Goal: Task Accomplishment & Management: Complete application form

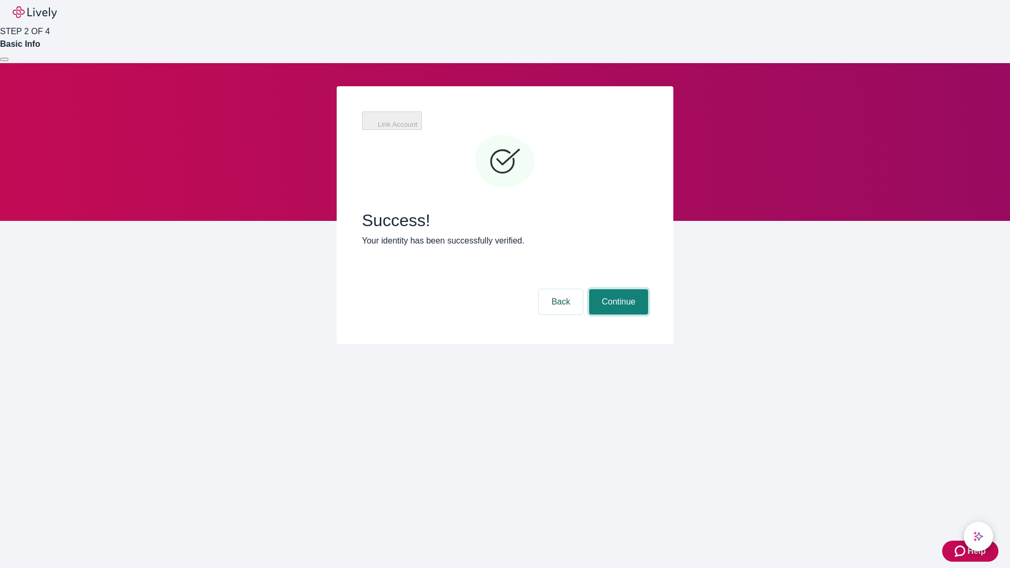
click at [617, 289] on button "Continue" at bounding box center [618, 301] width 59 height 25
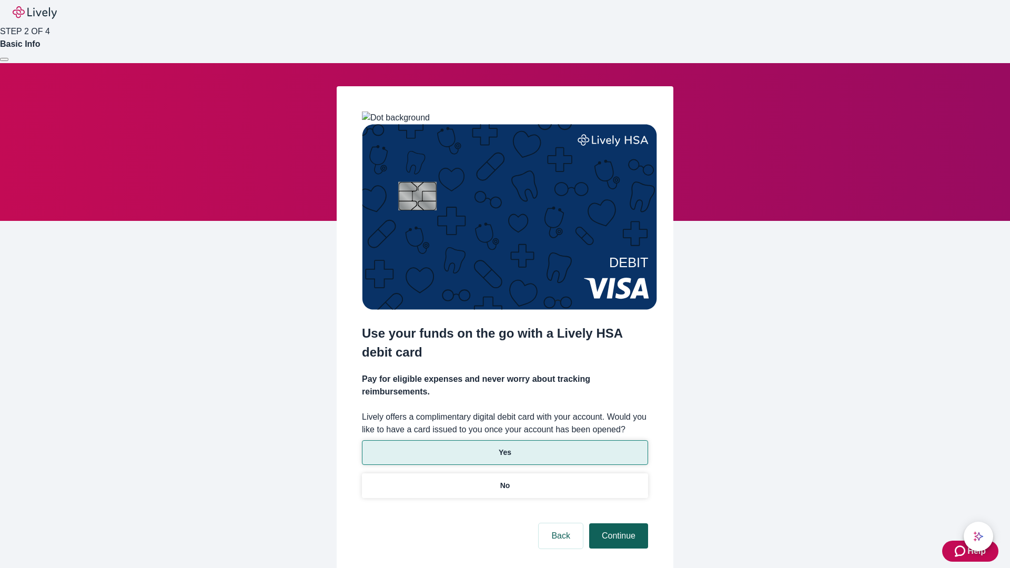
click at [504, 447] on p "Yes" at bounding box center [505, 452] width 13 height 11
click at [617, 523] on button "Continue" at bounding box center [618, 535] width 59 height 25
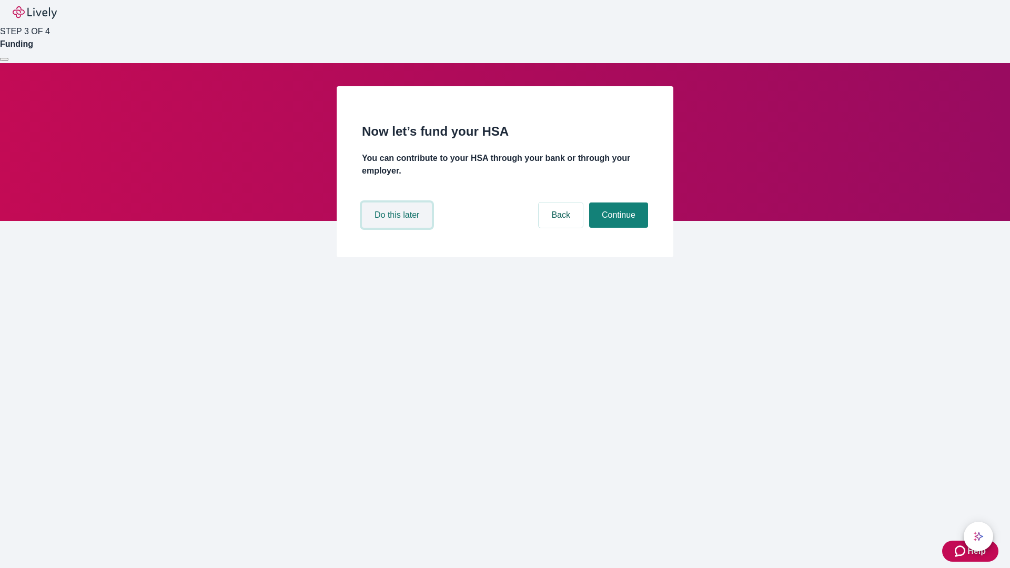
click at [398, 228] on button "Do this later" at bounding box center [397, 215] width 70 height 25
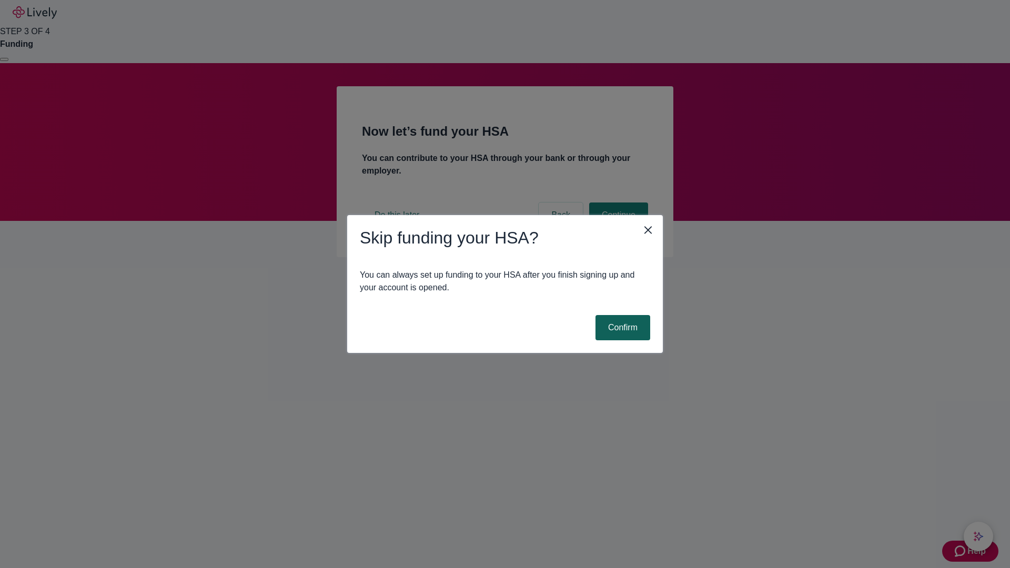
click at [621, 328] on button "Confirm" at bounding box center [622, 327] width 55 height 25
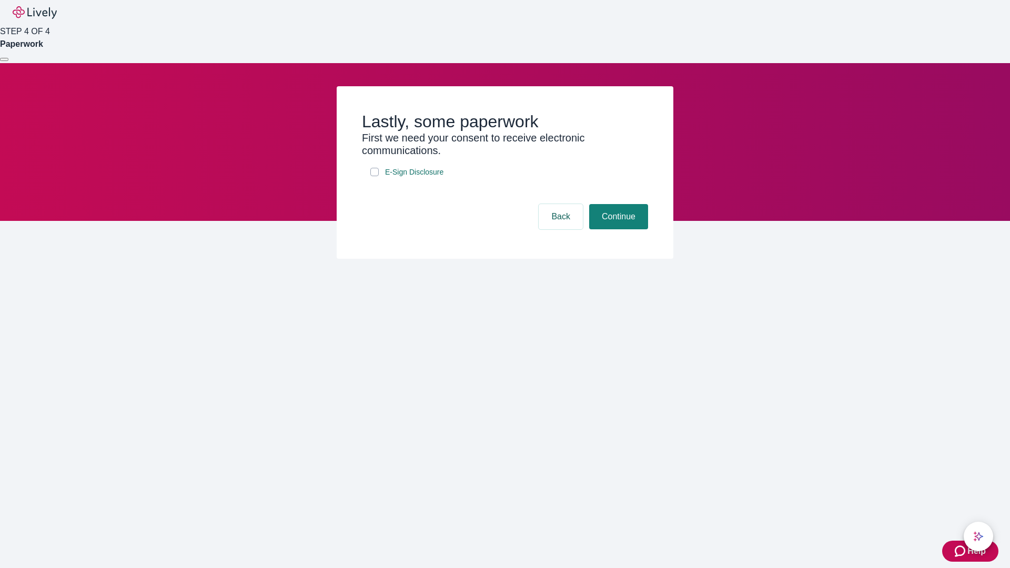
click at [375, 176] on input "E-Sign Disclosure" at bounding box center [374, 172] width 8 height 8
checkbox input "true"
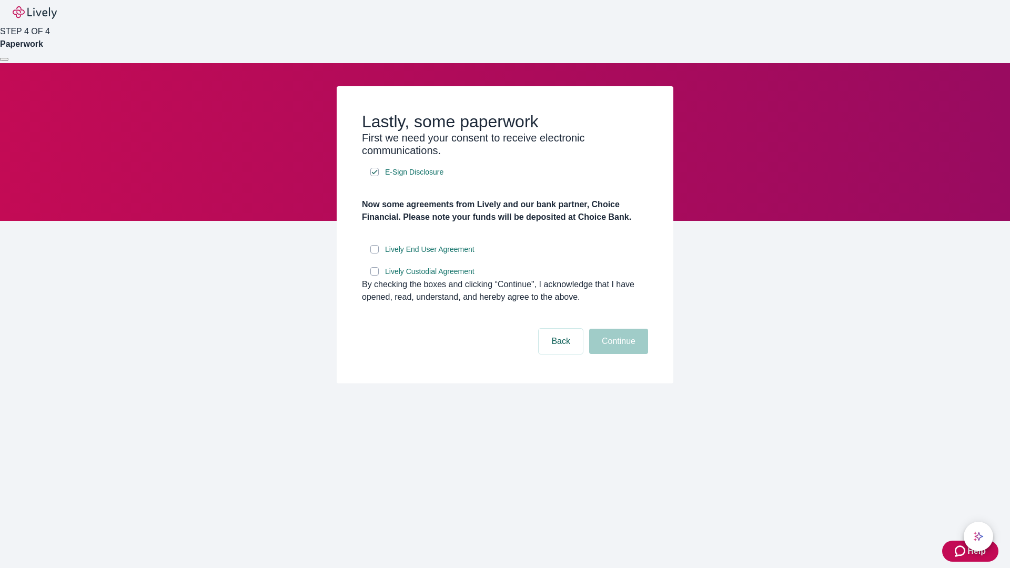
click at [375, 254] on input "Lively End User Agreement" at bounding box center [374, 249] width 8 height 8
checkbox input "true"
click at [375, 276] on input "Lively Custodial Agreement" at bounding box center [374, 271] width 8 height 8
checkbox input "true"
click at [617, 354] on button "Continue" at bounding box center [618, 341] width 59 height 25
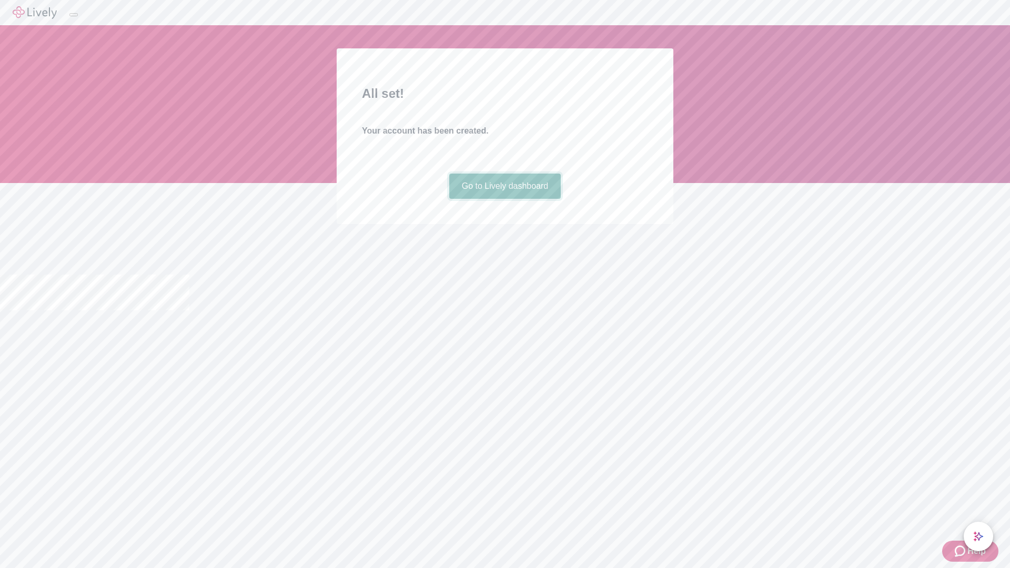
click at [504, 199] on link "Go to Lively dashboard" at bounding box center [505, 186] width 112 height 25
